Goal: Information Seeking & Learning: Understand process/instructions

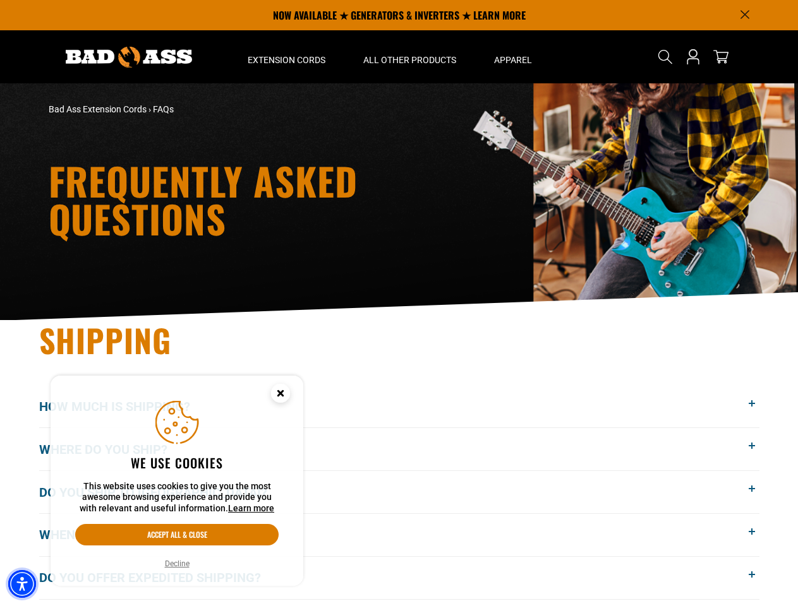
click at [22, 584] on img "Accessibility Menu" at bounding box center [22, 584] width 28 height 28
